Goal: Entertainment & Leisure: Browse casually

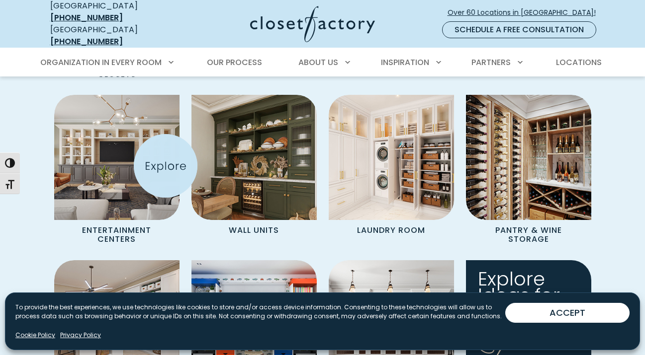
scroll to position [946, 0]
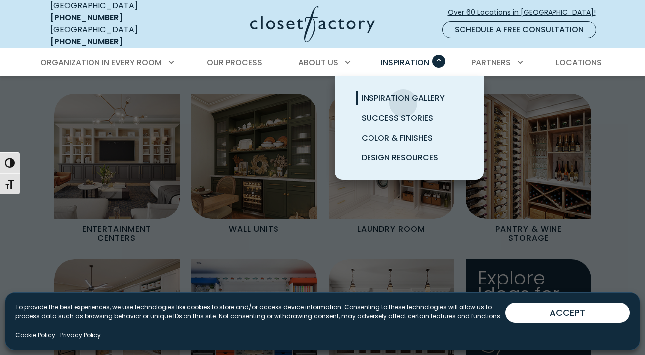
click at [403, 104] on span "Inspiration Gallery" at bounding box center [402, 97] width 83 height 11
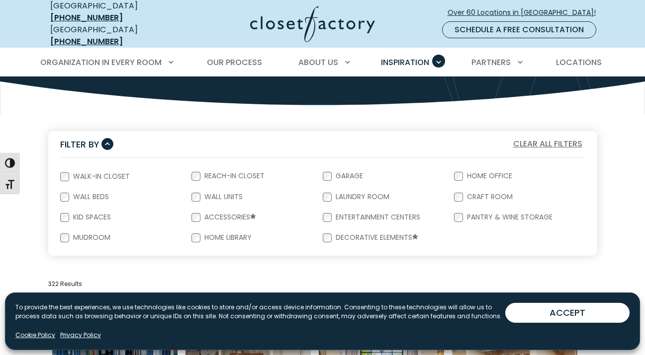
scroll to position [164, 0]
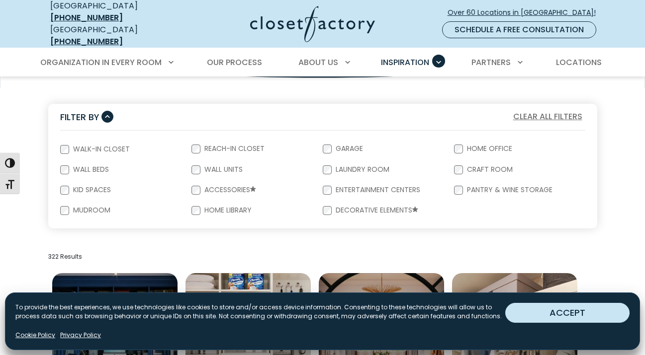
click at [557, 303] on button "ACCEPT" at bounding box center [567, 313] width 124 height 20
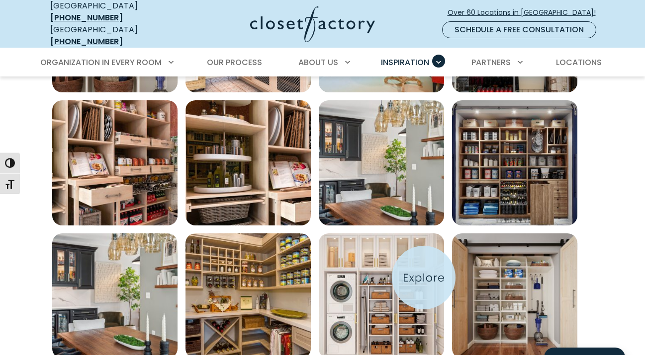
scroll to position [484, 0]
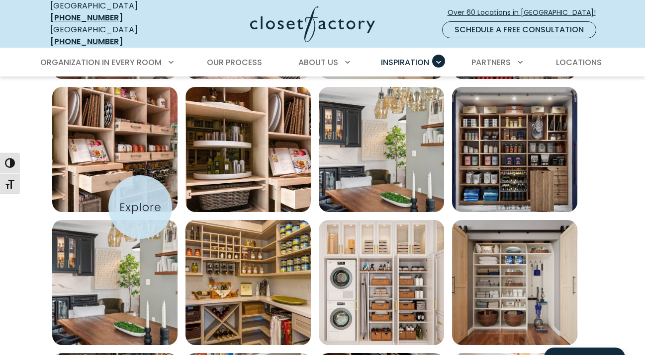
click at [140, 207] on img "Open inspiration gallery to preview enlarged image" at bounding box center [114, 149] width 125 height 125
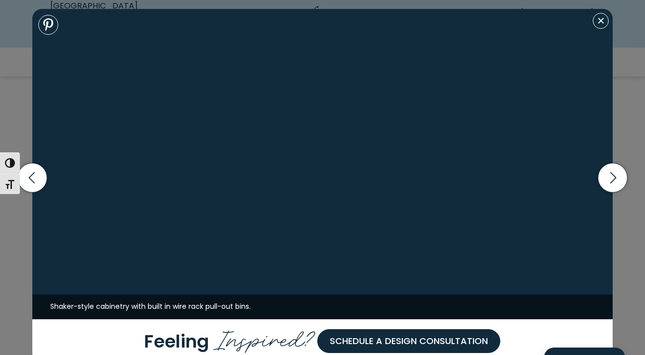
click at [140, 207] on img at bounding box center [322, 164] width 580 height 311
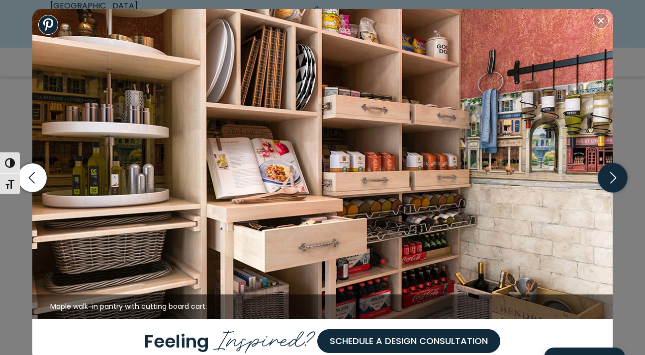
click at [613, 174] on icon "button" at bounding box center [613, 177] width 6 height 11
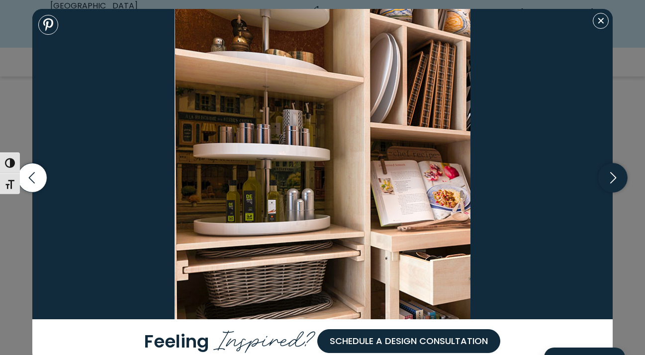
click at [613, 174] on icon "button" at bounding box center [613, 177] width 6 height 11
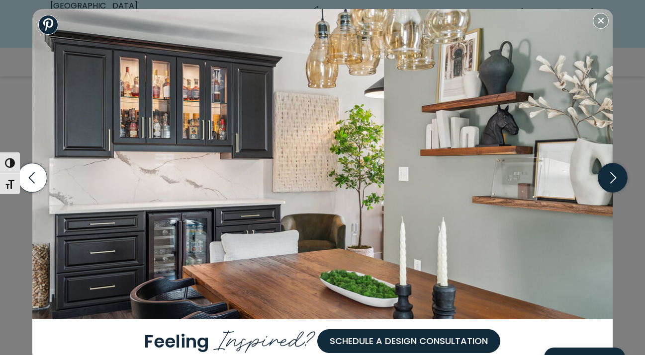
click at [613, 174] on icon "button" at bounding box center [613, 177] width 6 height 11
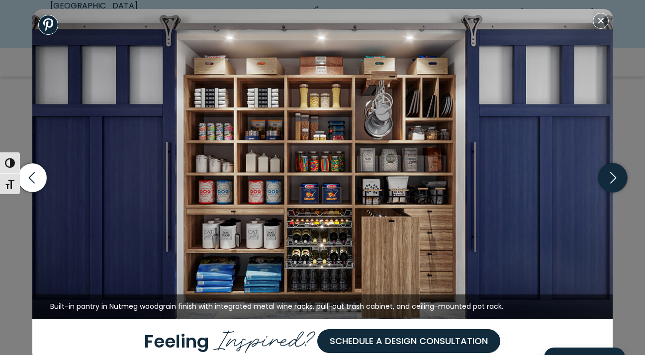
click at [613, 174] on icon "button" at bounding box center [613, 177] width 6 height 11
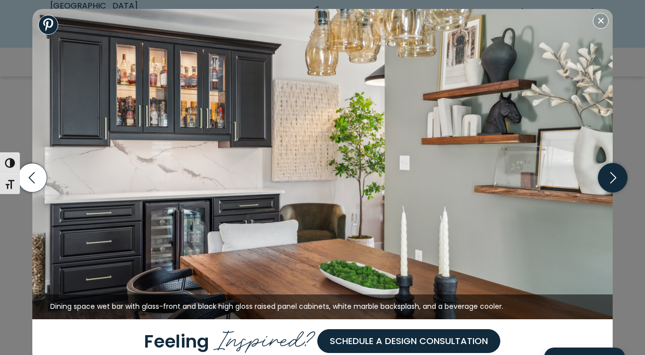
click at [613, 174] on icon "button" at bounding box center [613, 177] width 6 height 11
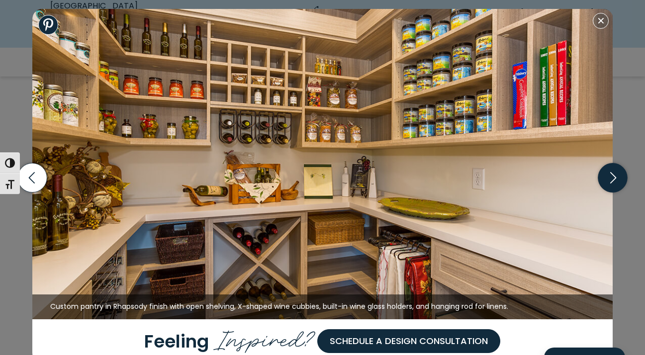
click at [613, 174] on icon "button" at bounding box center [613, 177] width 6 height 11
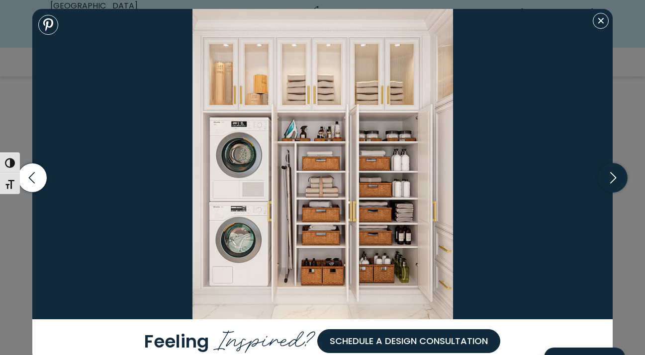
click at [613, 174] on icon "button" at bounding box center [613, 177] width 6 height 11
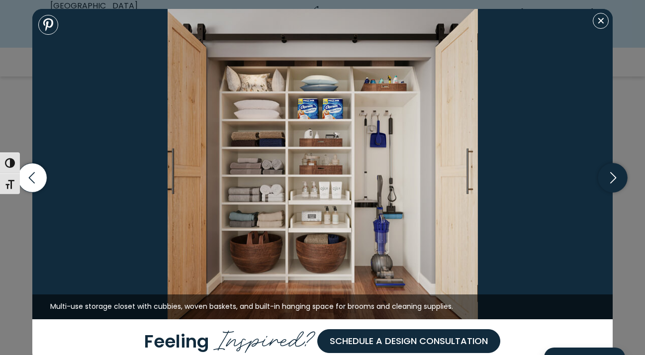
click at [613, 174] on icon "button" at bounding box center [613, 177] width 6 height 11
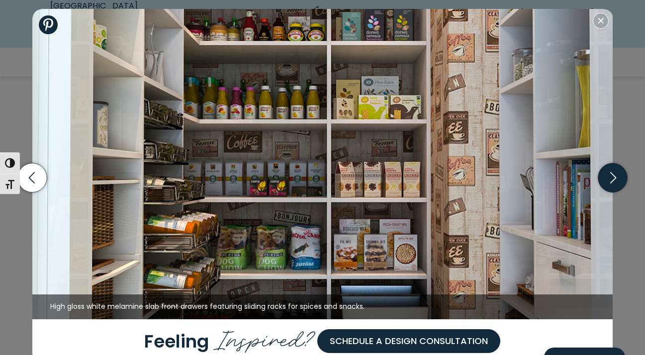
click at [613, 174] on icon "button" at bounding box center [613, 177] width 6 height 11
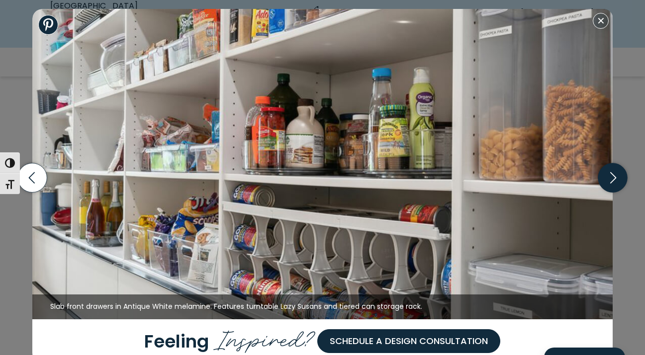
click at [613, 174] on icon "button" at bounding box center [613, 177] width 6 height 11
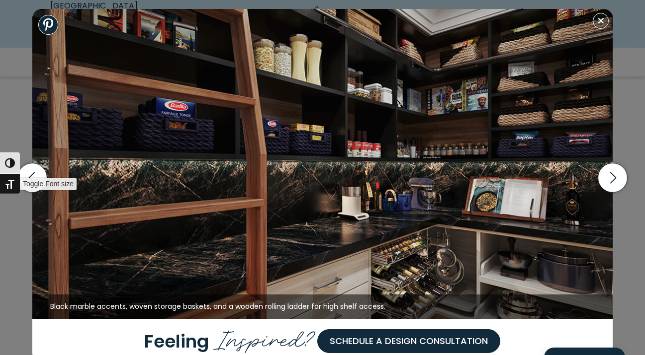
click at [36, 178] on span "Toggle Font size" at bounding box center [48, 184] width 57 height 12
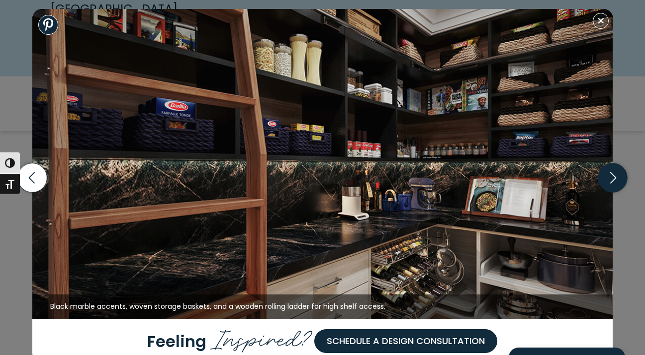
click at [610, 181] on icon "button" at bounding box center [612, 177] width 29 height 29
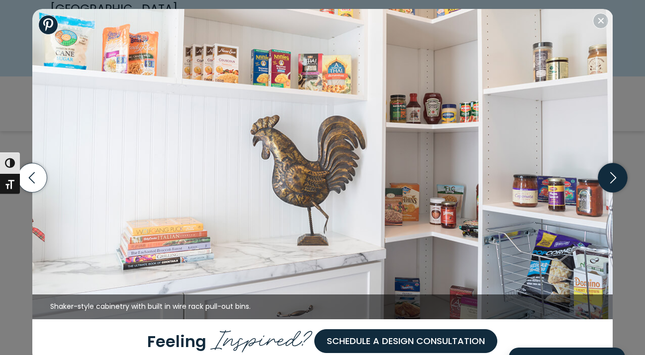
click at [610, 181] on icon "button" at bounding box center [612, 177] width 29 height 29
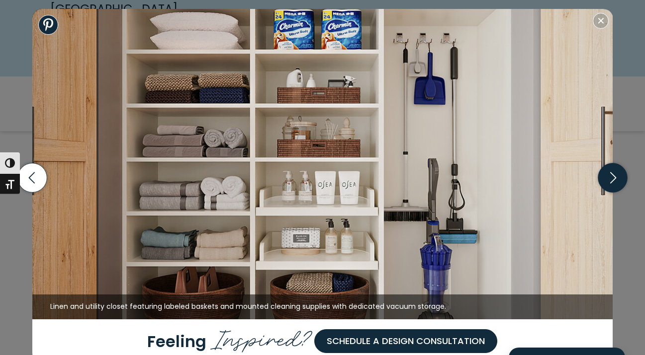
click at [610, 181] on icon "button" at bounding box center [612, 177] width 29 height 29
